Goal: Task Accomplishment & Management: Manage account settings

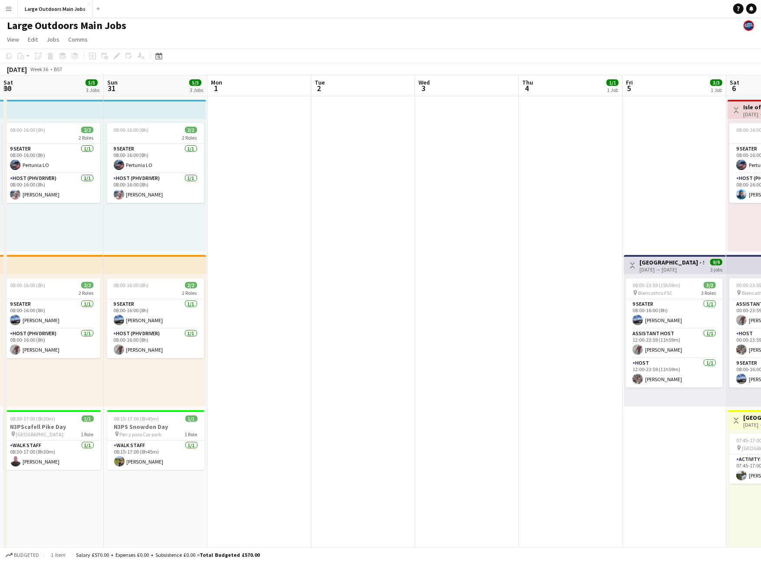
scroll to position [0, 384]
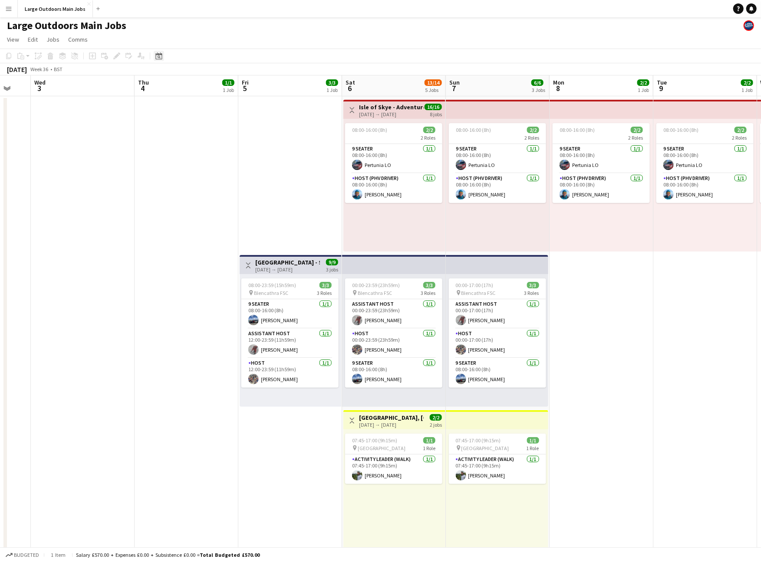
click at [162, 59] on icon at bounding box center [158, 56] width 7 height 7
click at [226, 95] on span "Next month" at bounding box center [228, 86] width 17 height 17
click at [160, 161] on span "17" at bounding box center [160, 156] width 10 height 10
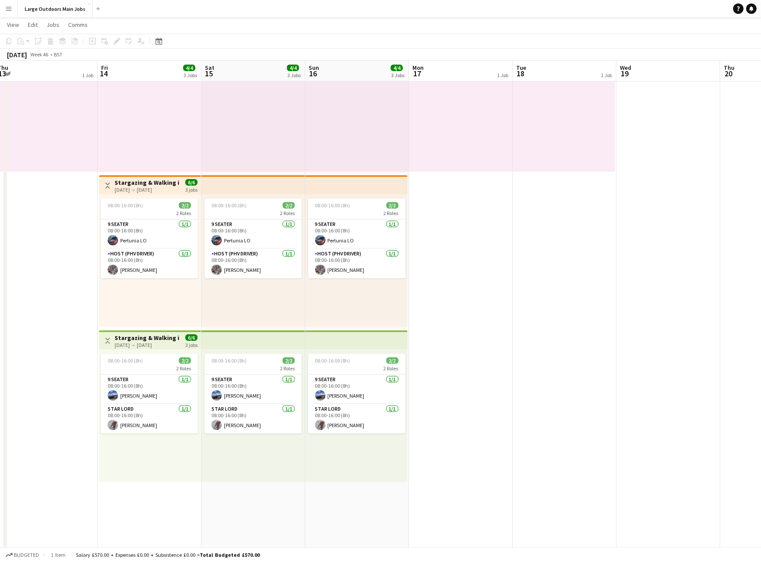
scroll to position [0, 214]
click at [134, 184] on h3 "Stargazing & Walking in [GEOGRAPHIC_DATA]" at bounding box center [146, 184] width 65 height 8
click at [134, 183] on h3 "Stargazing & Walking in [GEOGRAPHIC_DATA]" at bounding box center [146, 184] width 65 height 8
click at [135, 187] on h3 "Stargazing & Walking in [GEOGRAPHIC_DATA]" at bounding box center [147, 184] width 65 height 8
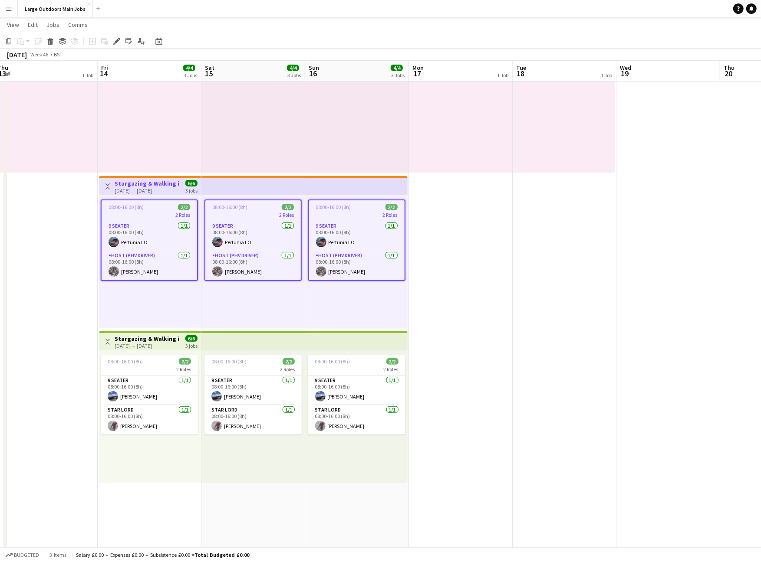
drag, startPoint x: 115, startPoint y: 39, endPoint x: 439, endPoint y: 141, distance: 339.9
click at [115, 39] on icon "Edit" at bounding box center [116, 41] width 7 height 7
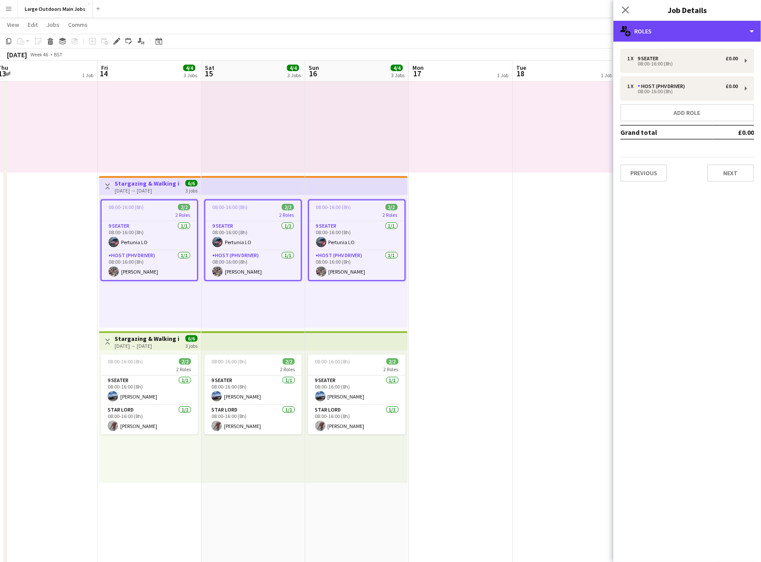
drag, startPoint x: 681, startPoint y: 32, endPoint x: 691, endPoint y: 90, distance: 59.0
click at [681, 32] on div "multiple-users-add Roles" at bounding box center [687, 31] width 148 height 21
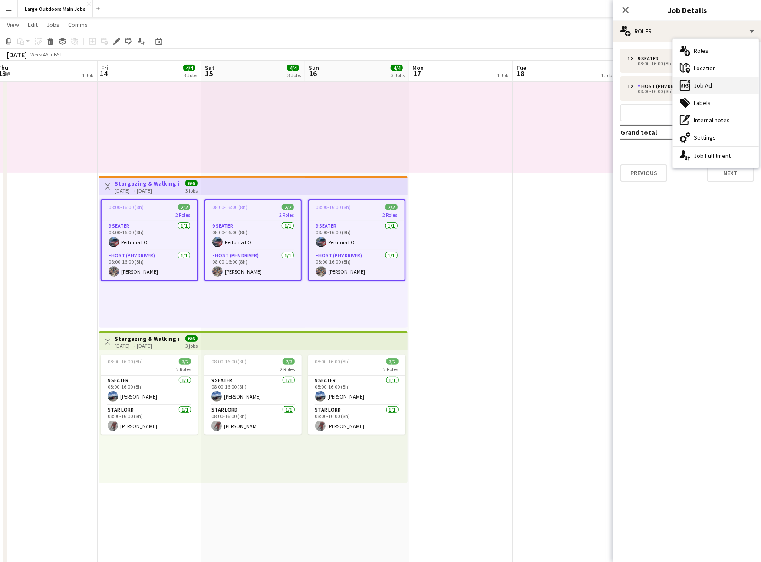
click at [702, 87] on div "ads-window Job Ad" at bounding box center [716, 85] width 86 height 17
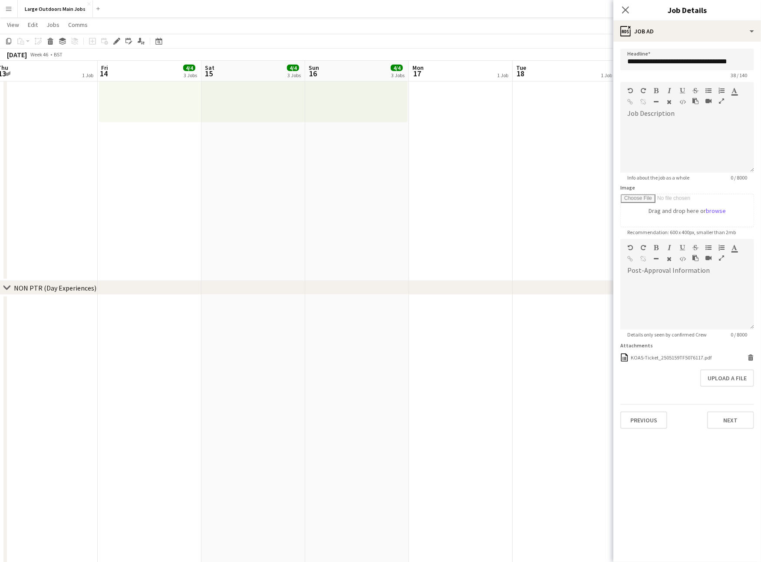
scroll to position [481, 0]
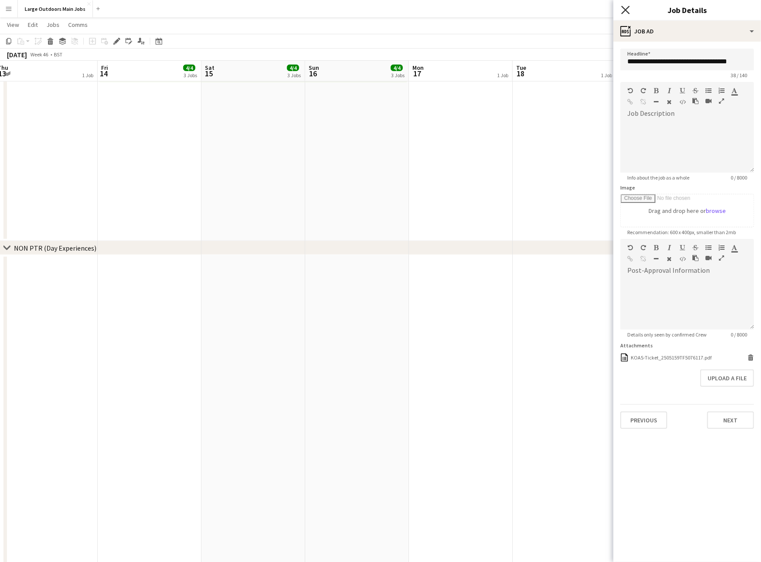
click at [627, 12] on icon "Close pop-in" at bounding box center [625, 10] width 8 height 8
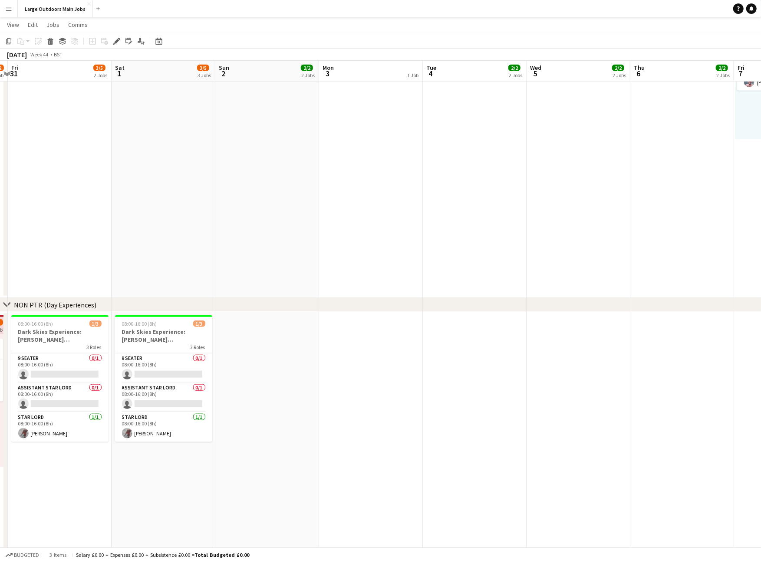
scroll to position [0, 197]
click at [158, 44] on icon "Date picker" at bounding box center [158, 41] width 7 height 7
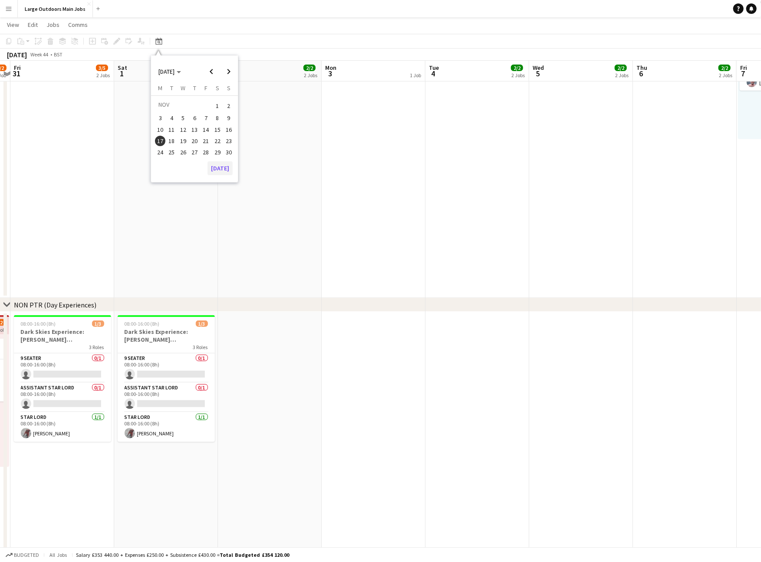
click at [214, 169] on button "[DATE]" at bounding box center [219, 168] width 25 height 14
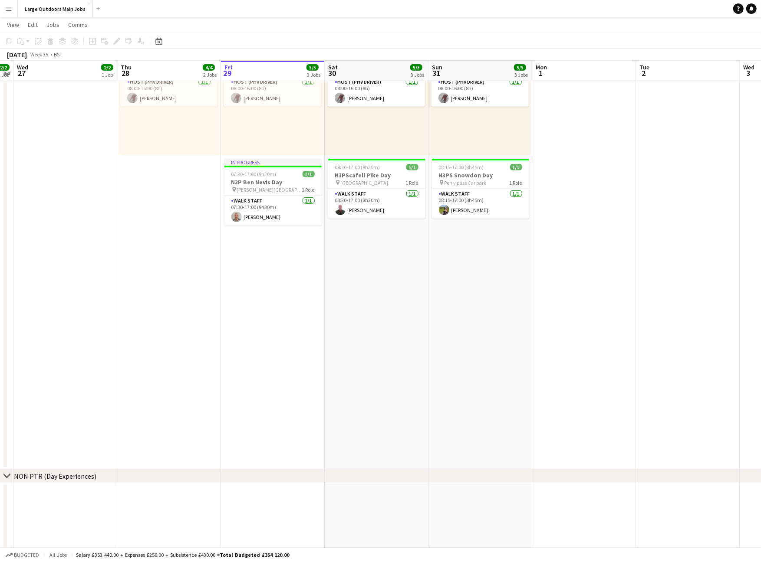
scroll to position [252, 0]
click at [160, 40] on icon "Date picker" at bounding box center [158, 41] width 7 height 7
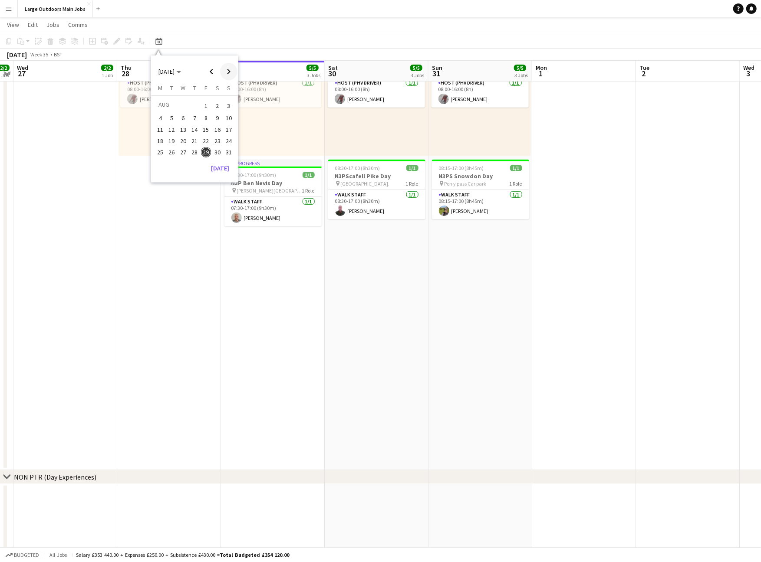
click at [231, 74] on span "Next month" at bounding box center [228, 71] width 17 height 17
click at [158, 151] on span "20" at bounding box center [160, 150] width 10 height 10
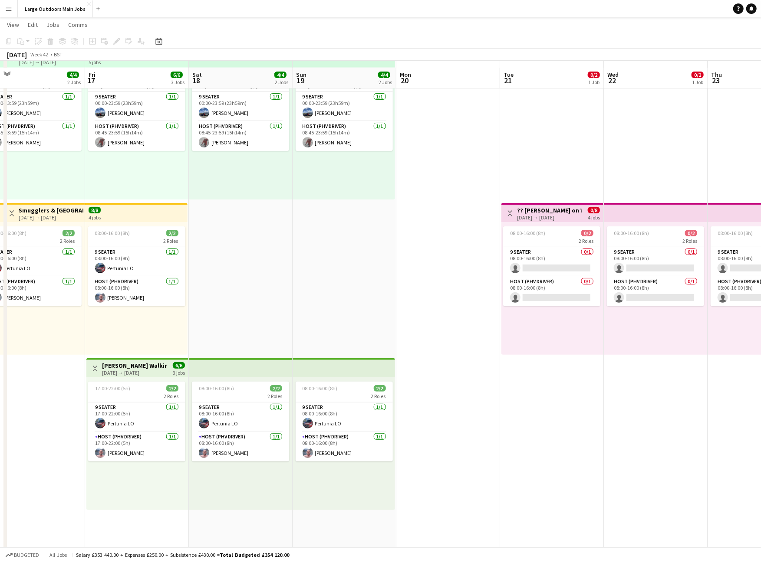
scroll to position [60, 0]
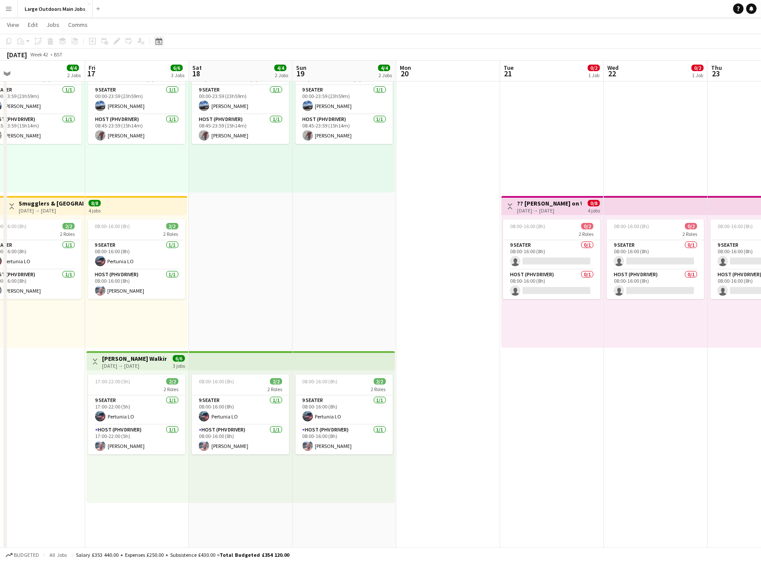
click at [157, 42] on icon "Date picker" at bounding box center [158, 41] width 7 height 7
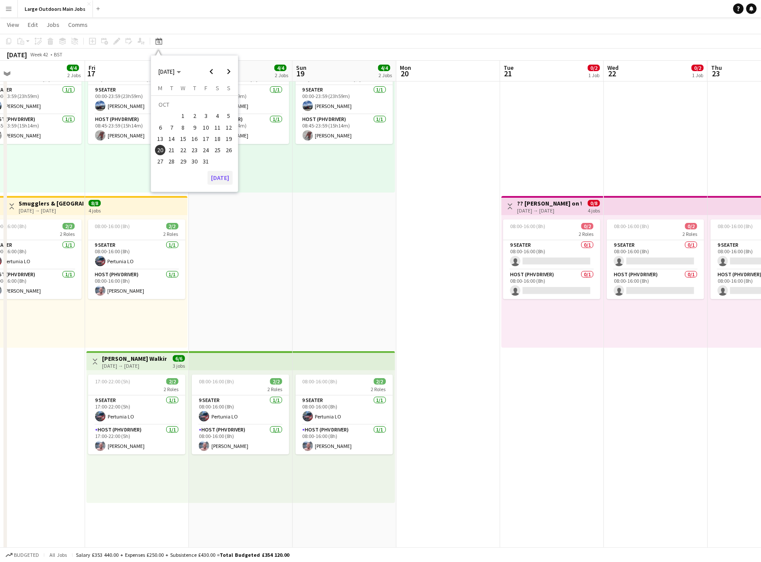
click at [219, 181] on button "[DATE]" at bounding box center [219, 178] width 25 height 14
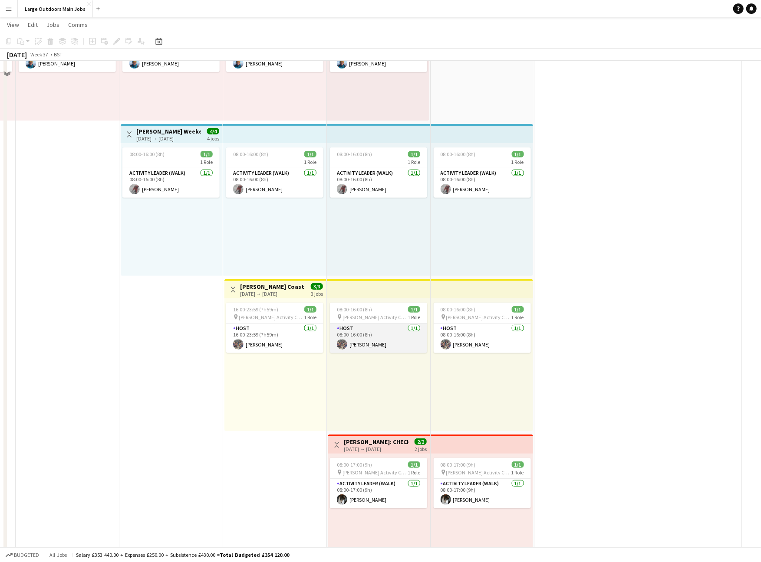
scroll to position [43, 0]
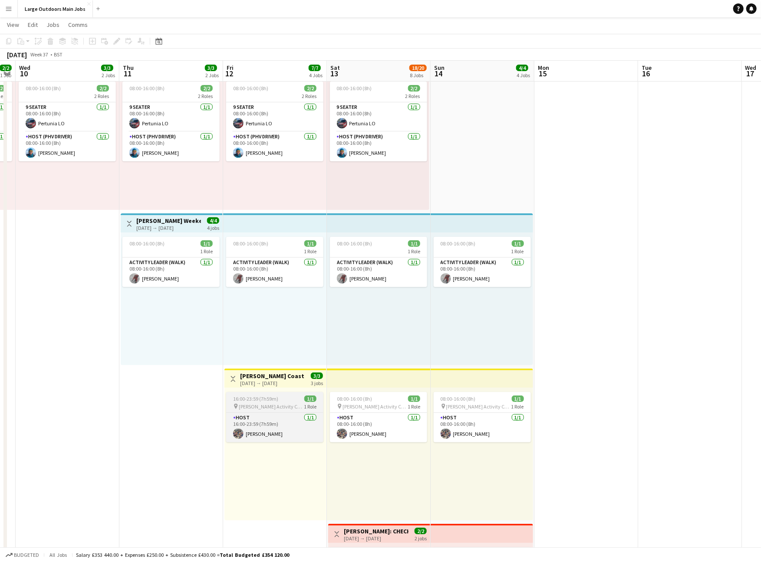
click at [250, 409] on span "[PERSON_NAME] Activity Centre" at bounding box center [271, 407] width 65 height 7
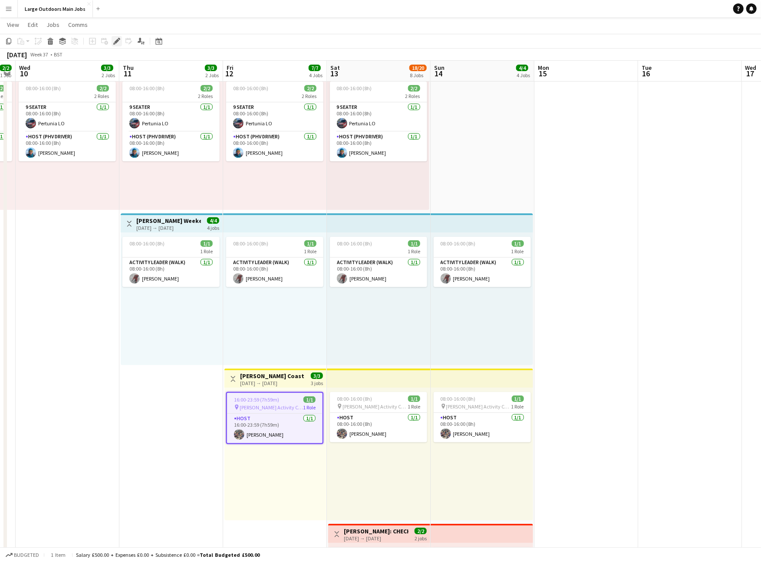
click at [115, 39] on icon "Edit" at bounding box center [116, 41] width 7 height 7
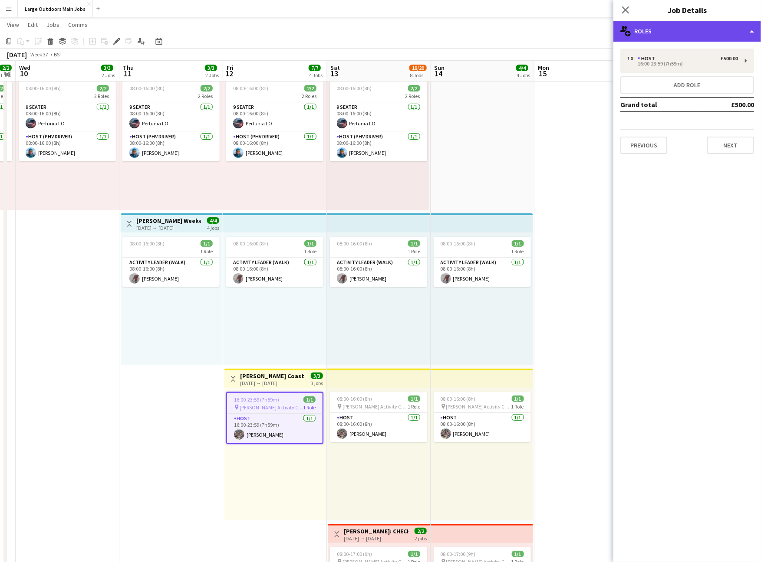
click at [702, 27] on div "multiple-users-add Roles" at bounding box center [687, 31] width 148 height 21
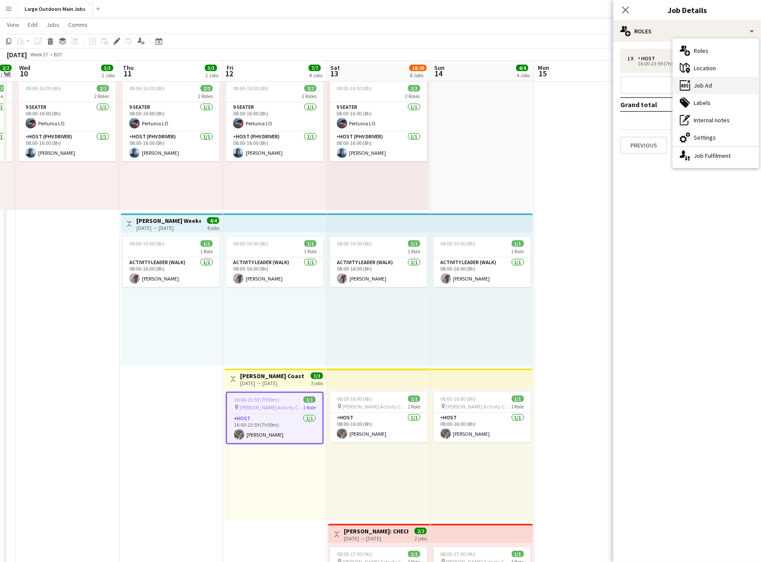
click at [716, 82] on div "ads-window Job Ad" at bounding box center [716, 85] width 86 height 17
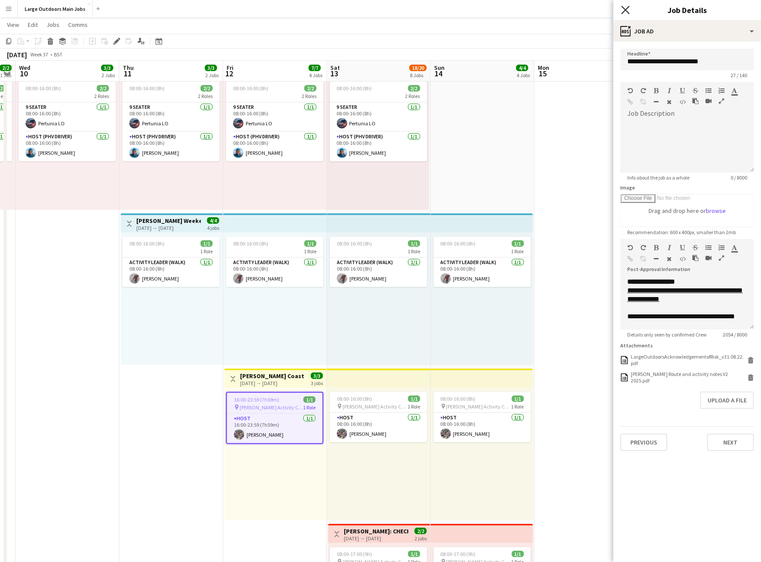
click at [627, 11] on icon at bounding box center [625, 10] width 8 height 8
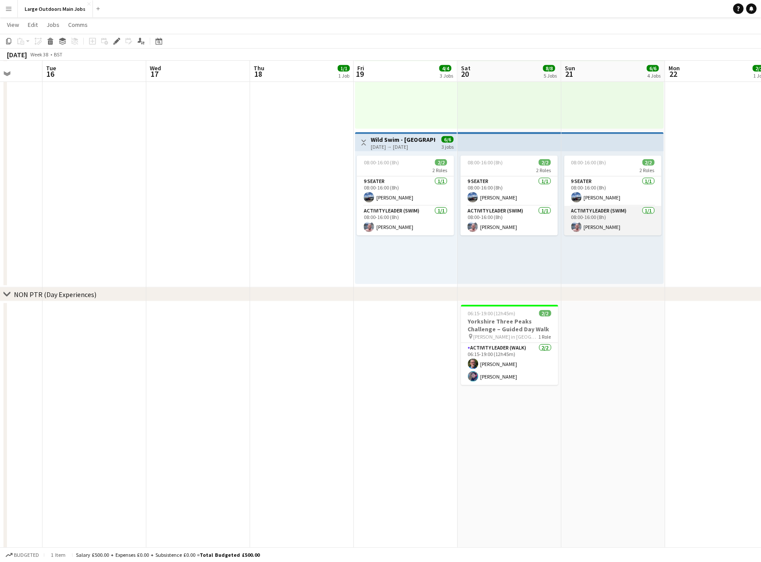
scroll to position [435, 0]
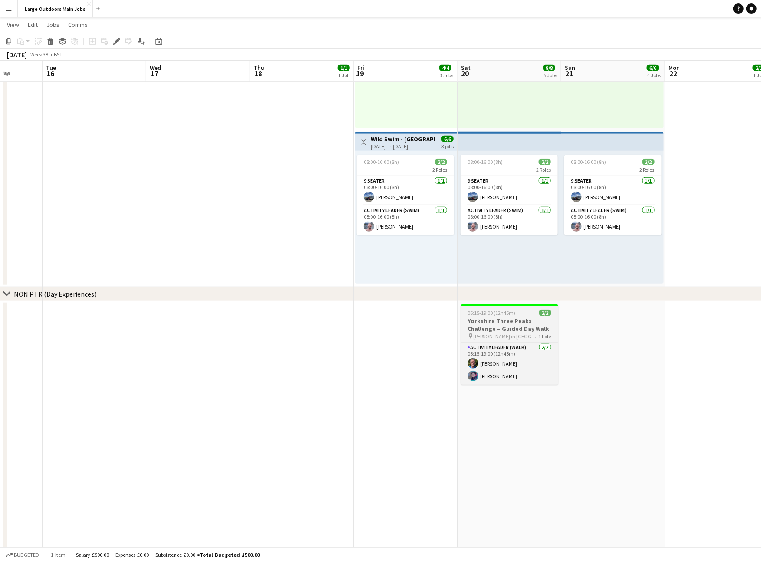
click at [476, 323] on h3 "Yorkshire Three Peaks Challenge – Guided Day Walk" at bounding box center [509, 325] width 97 height 16
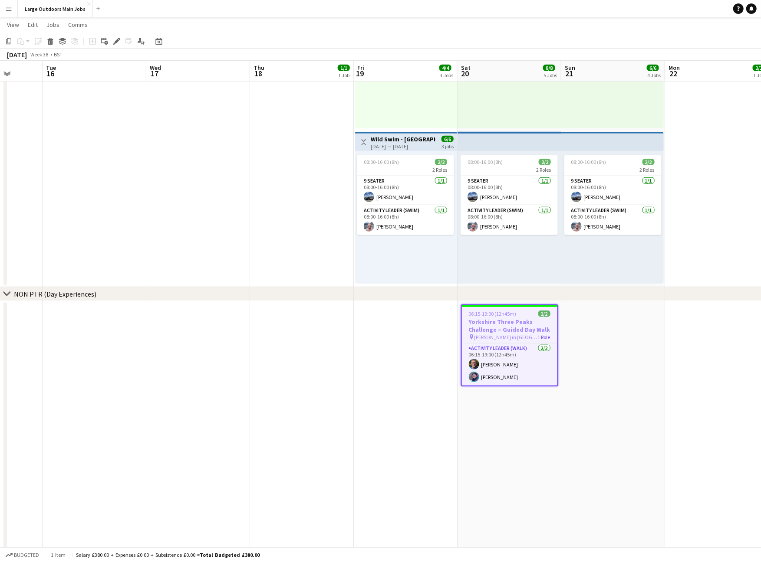
click at [123, 39] on div "Add job Add linked Job Edit Edit linked Job Applicants" at bounding box center [113, 41] width 66 height 10
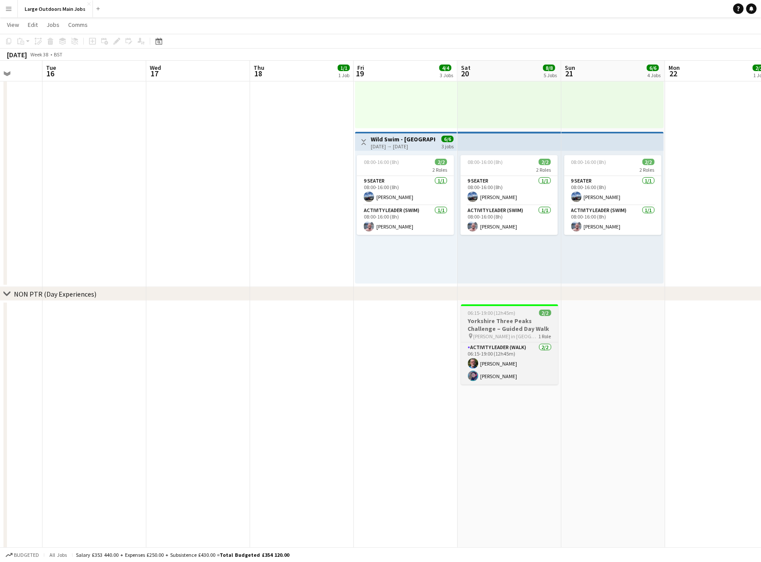
click at [499, 323] on h3 "Yorkshire Three Peaks Challenge – Guided Day Walk" at bounding box center [509, 325] width 97 height 16
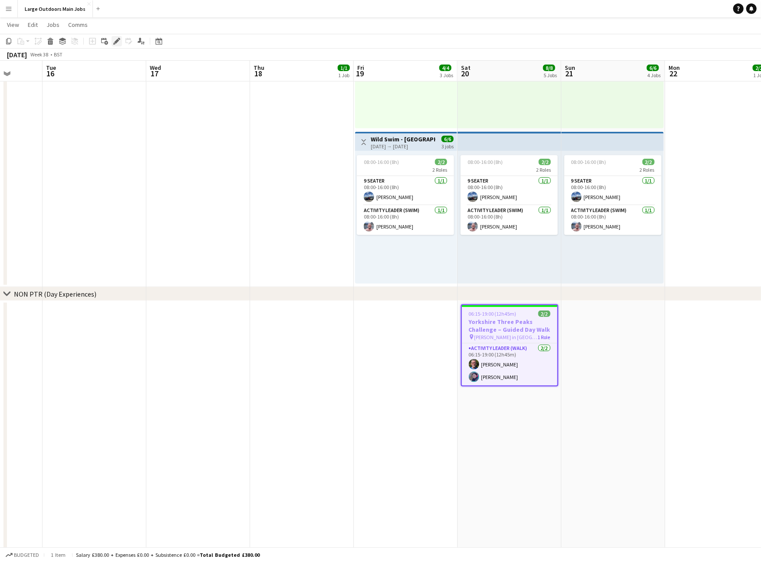
click at [118, 43] on icon "Edit" at bounding box center [116, 41] width 7 height 7
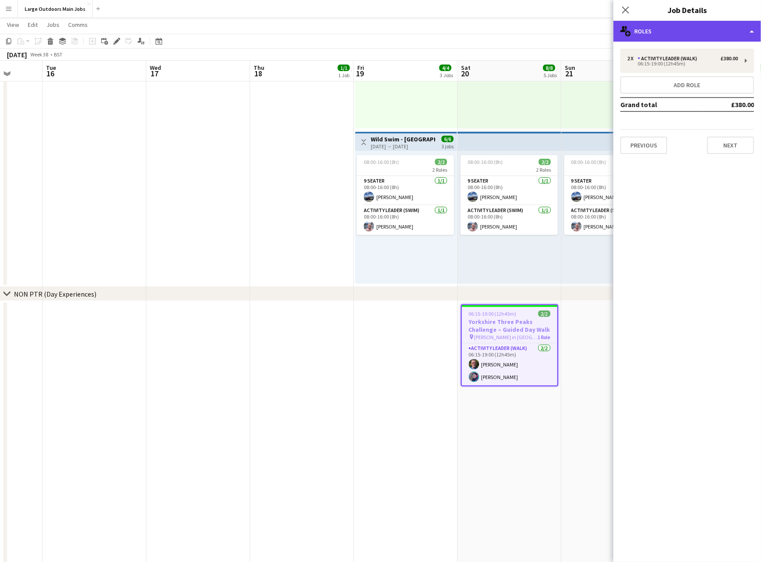
drag, startPoint x: 673, startPoint y: 30, endPoint x: 674, endPoint y: 35, distance: 5.1
click at [673, 30] on div "multiple-users-add Roles" at bounding box center [687, 31] width 148 height 21
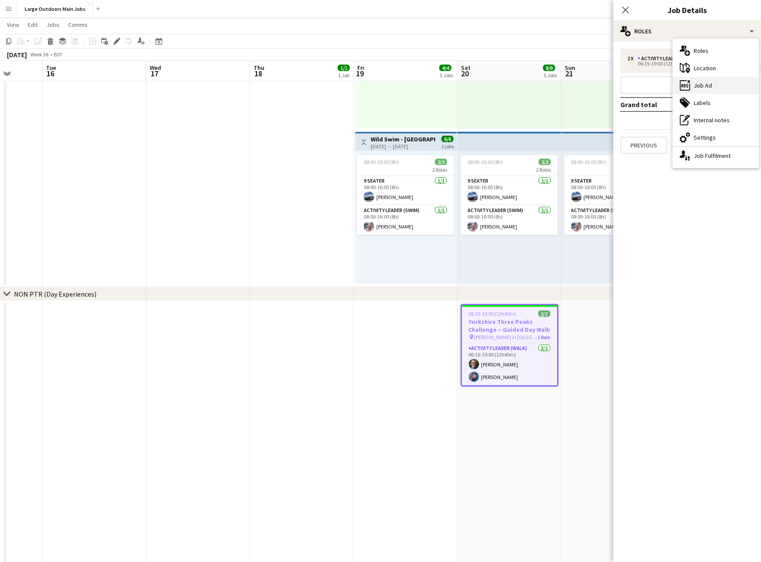
click at [704, 87] on div "ads-window Job Ad" at bounding box center [716, 85] width 86 height 17
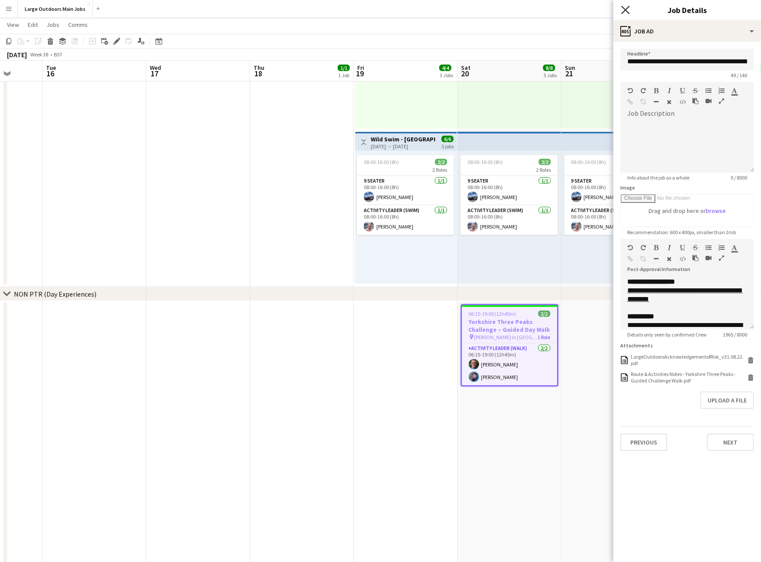
click at [622, 6] on icon at bounding box center [625, 10] width 8 height 8
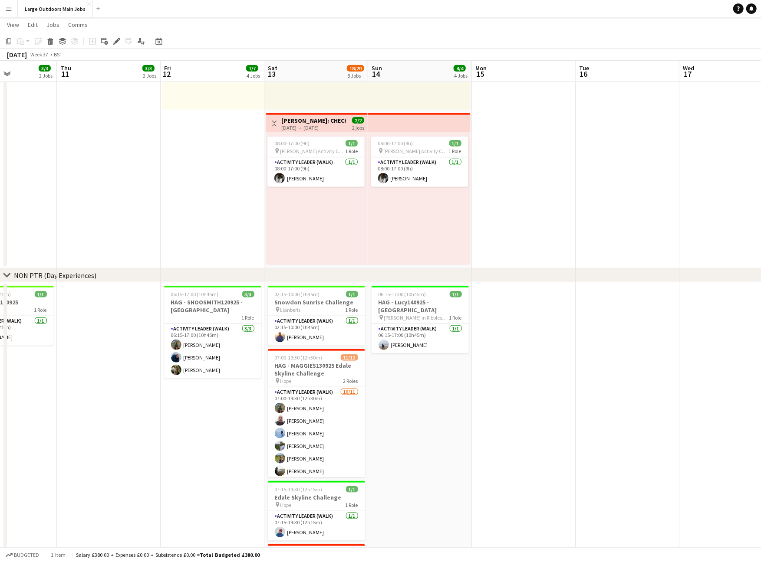
scroll to position [455, 0]
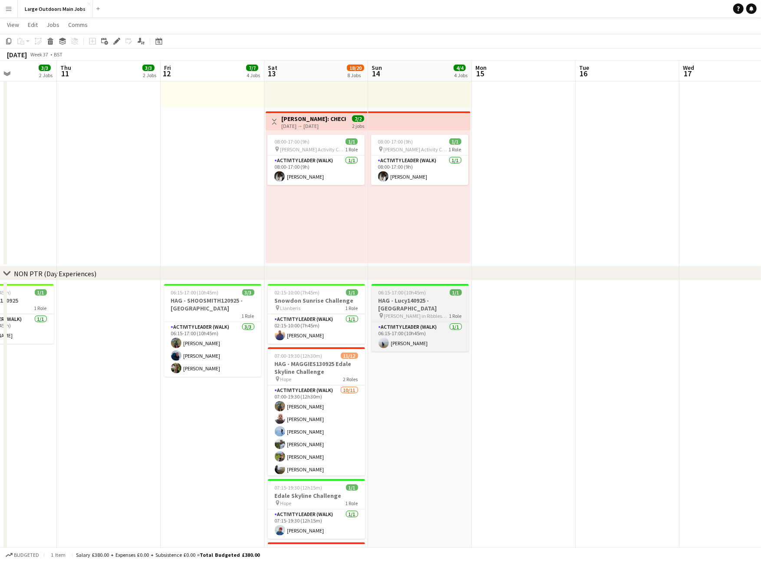
click at [405, 310] on h3 "HAG - Lucy140925 - [GEOGRAPHIC_DATA]" at bounding box center [419, 305] width 97 height 16
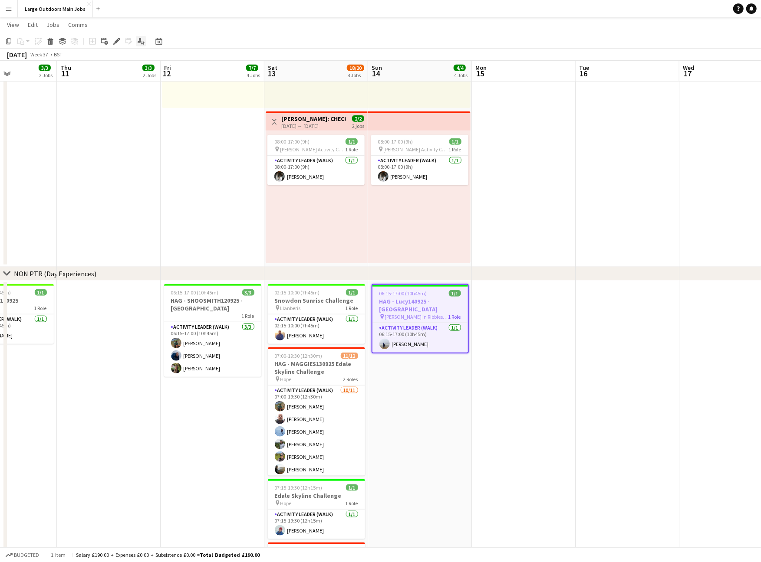
drag, startPoint x: 117, startPoint y: 44, endPoint x: 141, endPoint y: 46, distance: 24.0
click at [117, 44] on icon "Edit" at bounding box center [116, 41] width 7 height 7
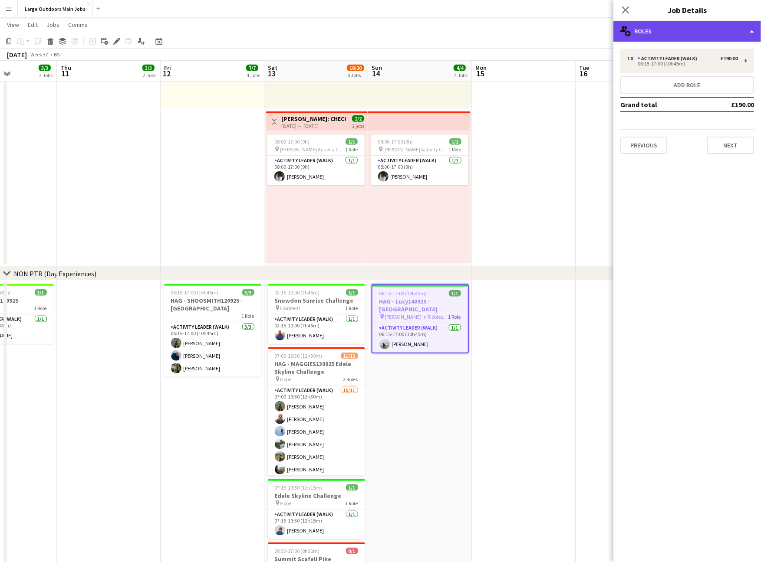
click at [719, 33] on div "multiple-users-add Roles" at bounding box center [687, 31] width 148 height 21
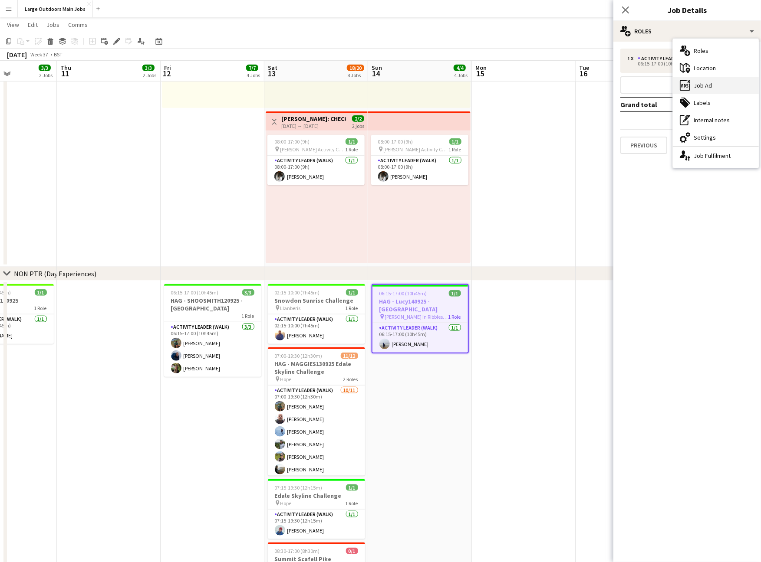
click at [724, 88] on div "ads-window Job Ad" at bounding box center [716, 85] width 86 height 17
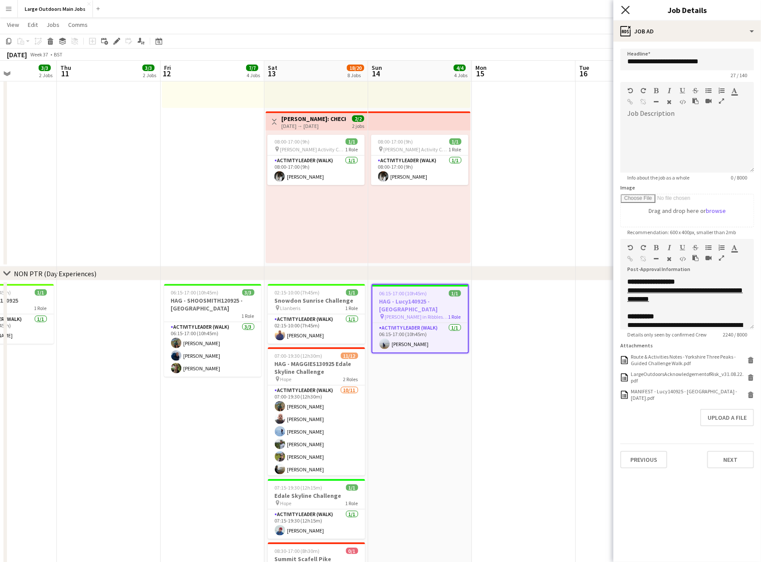
click at [624, 9] on icon at bounding box center [625, 10] width 8 height 8
